Goal: Register for event/course

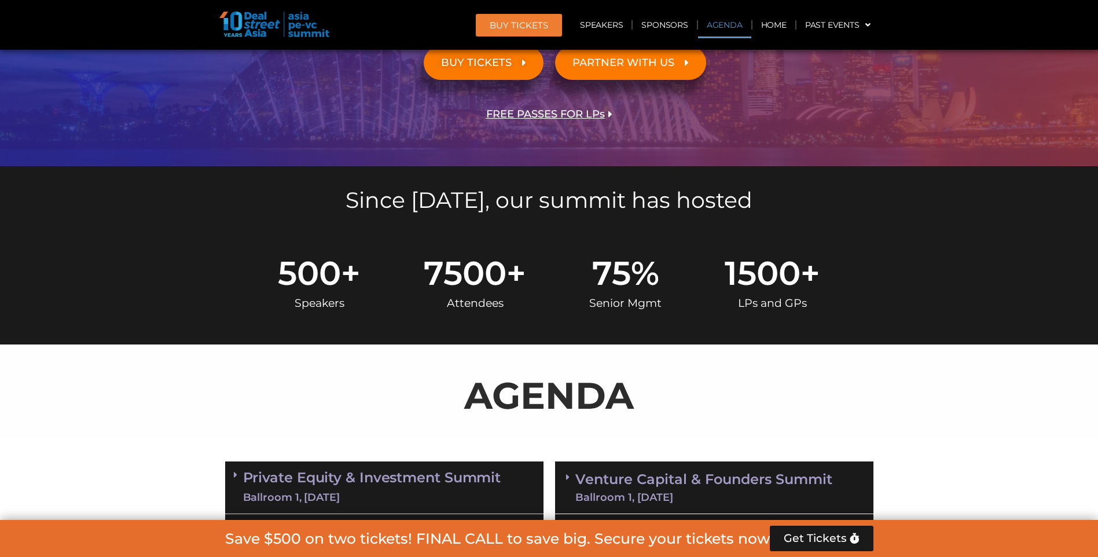
scroll to position [289, 0]
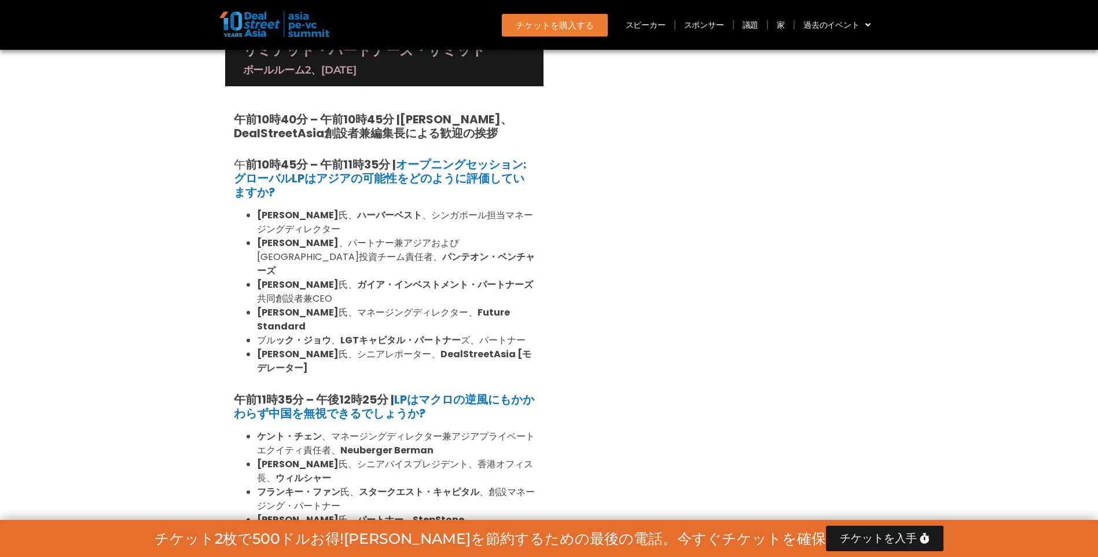
scroll to position [2560, 0]
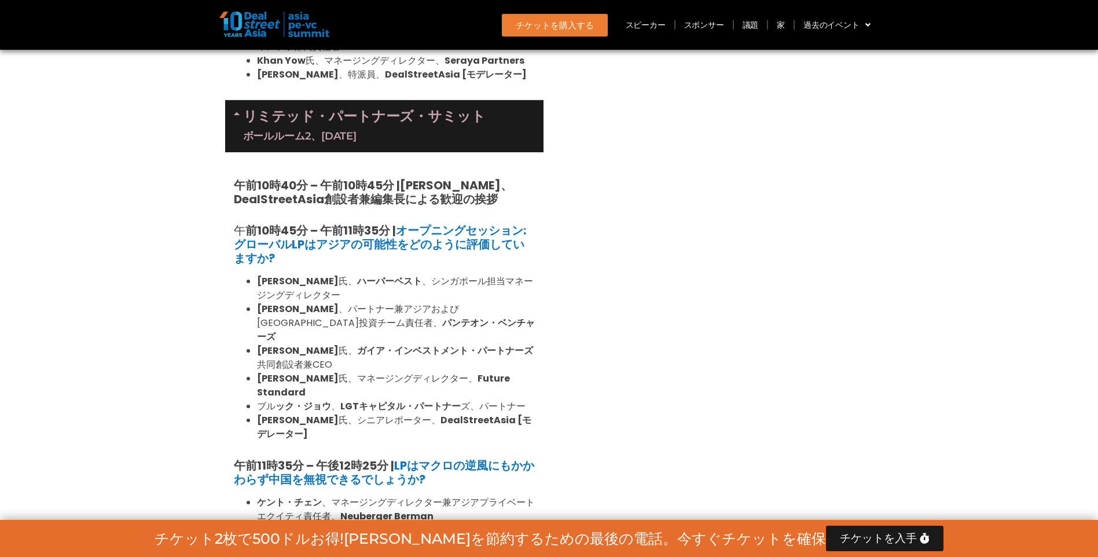
click at [762, 275] on div "ベンチャーキャピタル&ファウンダーズサミット ボールルーム1、[DATE] 8:00 am – 9:00 am | Registration & Networ…" at bounding box center [714, 50] width 330 height 3699
click at [1052, 286] on section "プライベート・エクイティ&インベストメント・サミット ボールルーム1、[DATE] 午前8:00 – 午前9:00 |参加登録&ネットワーキングコーヒー [主…" at bounding box center [549, 50] width 1098 height 3699
click at [1063, 345] on section "プライベート・エクイティ&インベストメント・サミット ボールルーム1、[DATE] 午前8:00 – 午前9:00 |参加登録&ネットワーキングコーヒー [主…" at bounding box center [549, 50] width 1098 height 3699
click at [569, 297] on div "ベンチャーキャピタル&ファウンダーズサミット ボールルーム1、[DATE] 8:00 am – 9:00 am | Registration & Networ…" at bounding box center [714, 50] width 330 height 3699
click at [597, 256] on div "ベンチャーキャピタル&ファウンダーズサミット ボールルーム1、[DATE] 8:00 am – 9:00 am | Registration & Networ…" at bounding box center [714, 50] width 330 height 3699
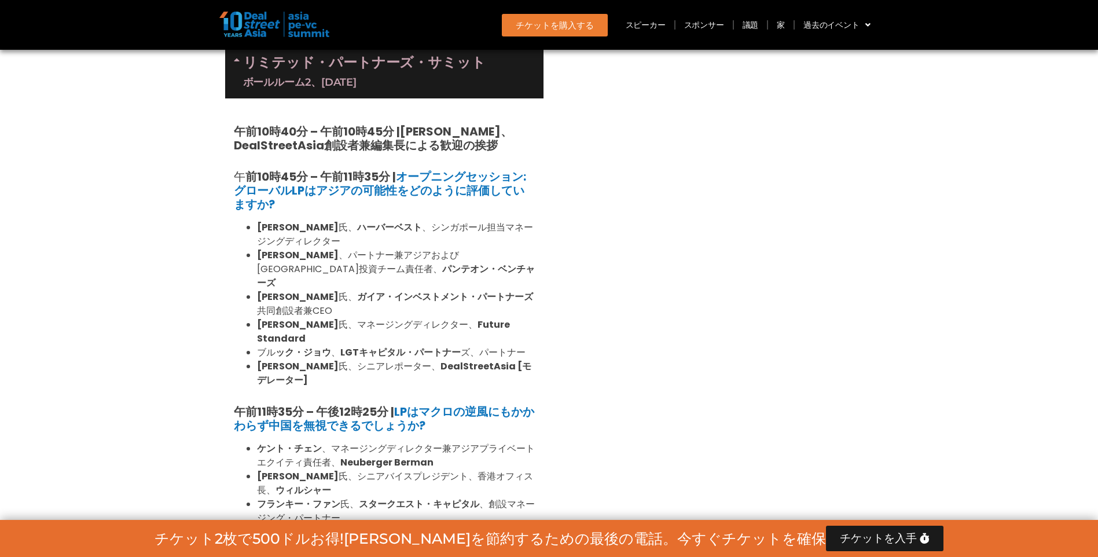
scroll to position [2792, 0]
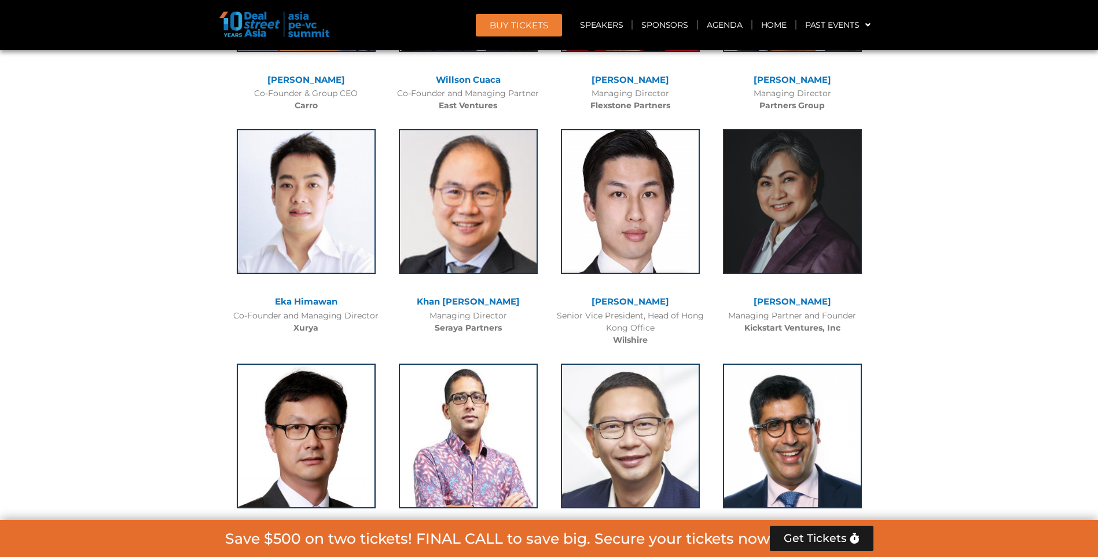
scroll to position [2792, 0]
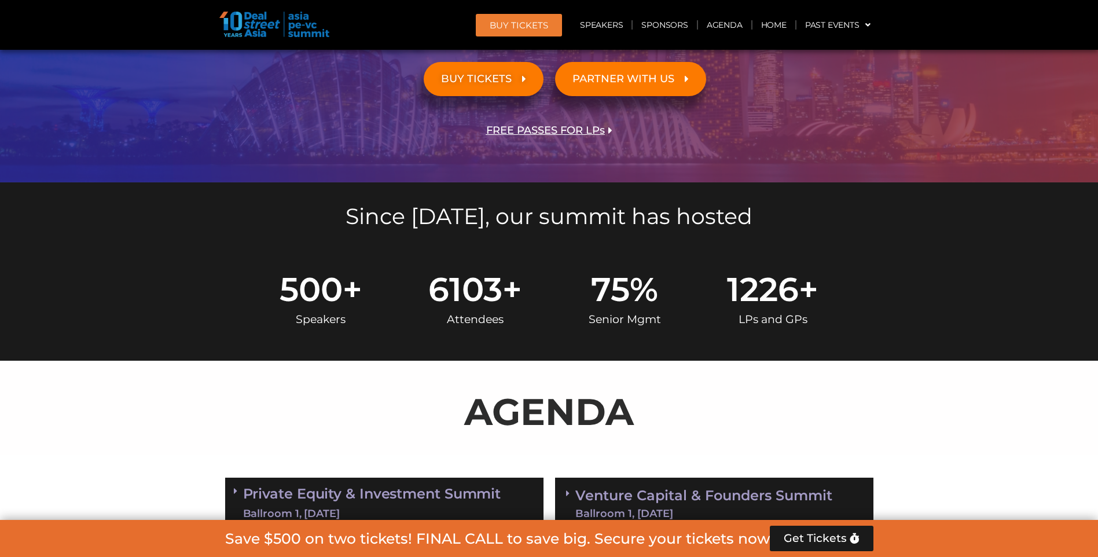
scroll to position [206, 0]
